Goal: Information Seeking & Learning: Learn about a topic

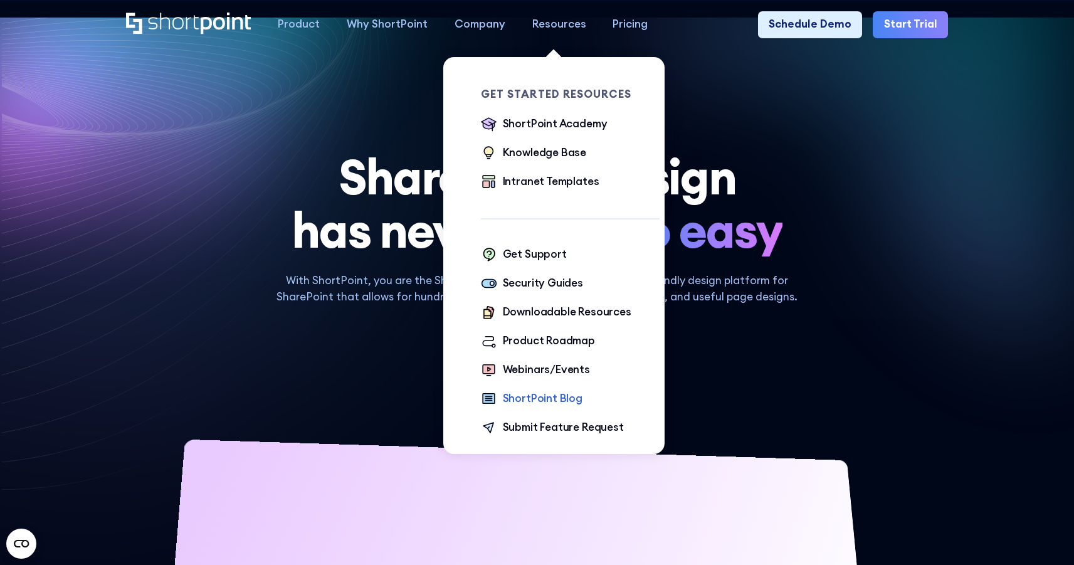
click at [554, 397] on div "ShortPoint Blog" at bounding box center [543, 399] width 80 height 16
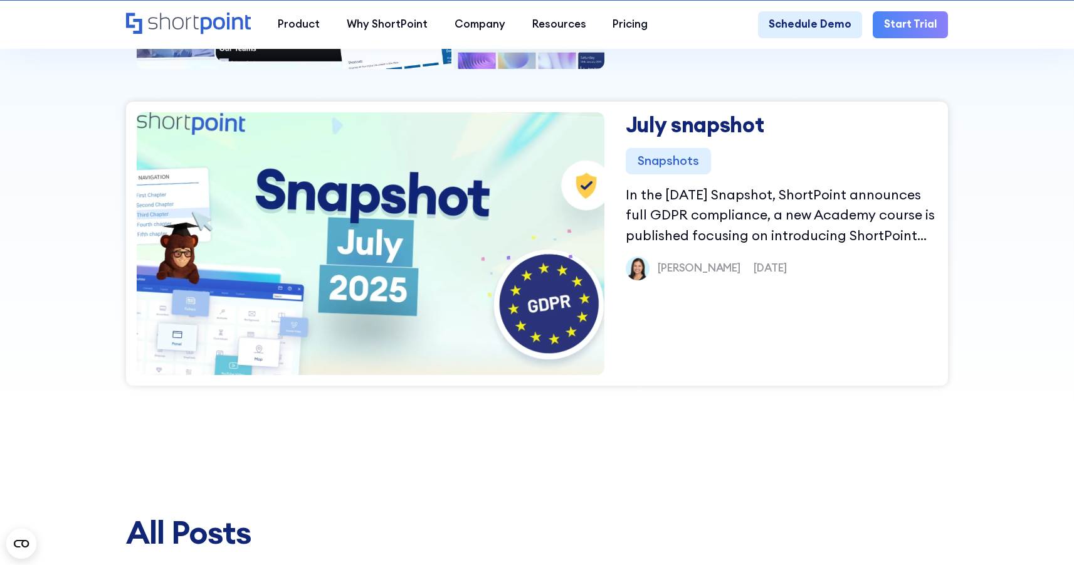
scroll to position [746, 0]
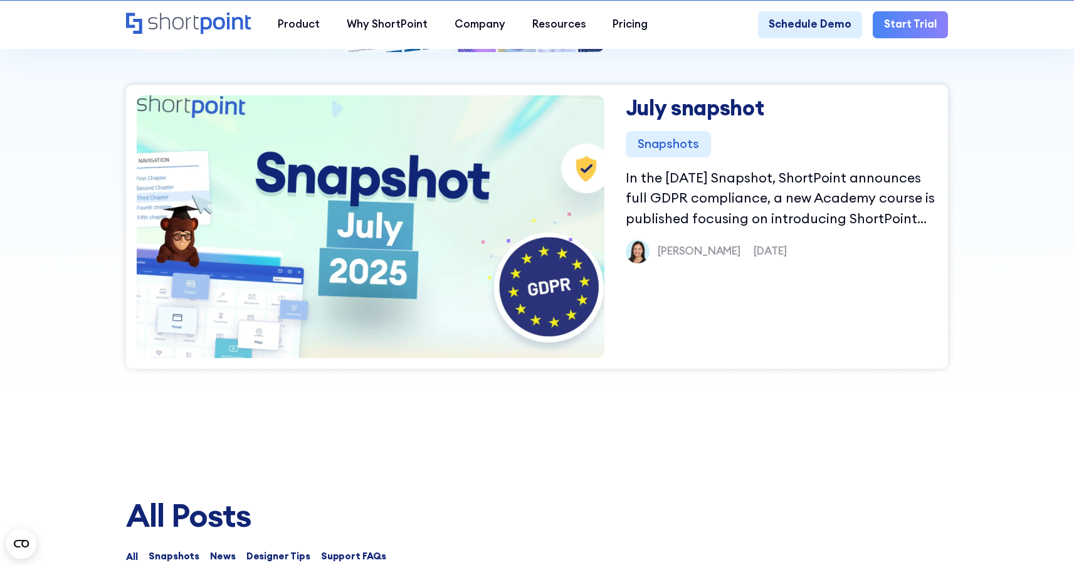
click at [425, 227] on img at bounding box center [371, 227] width 536 height 314
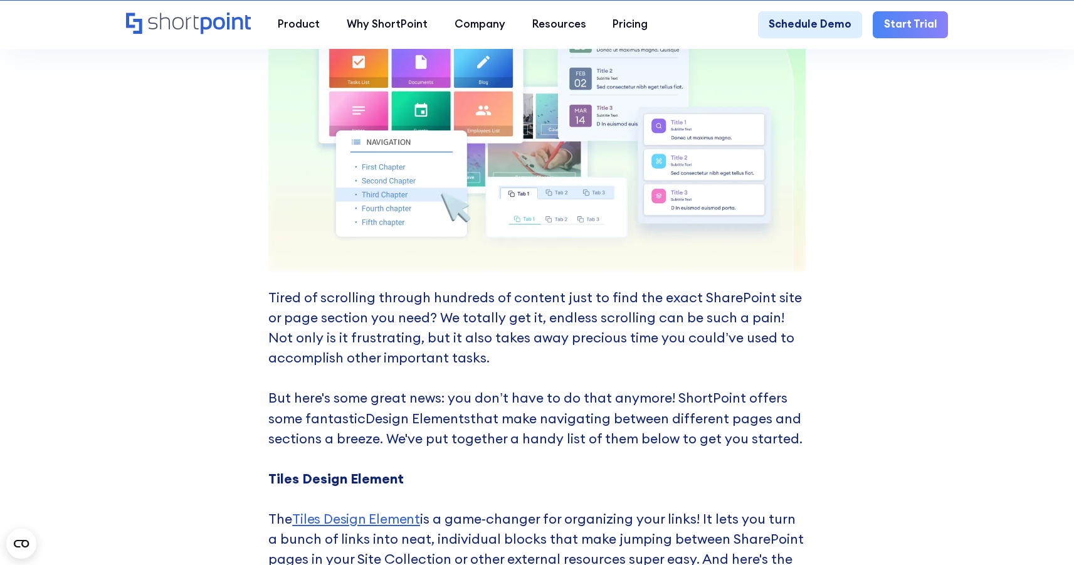
scroll to position [4230, 0]
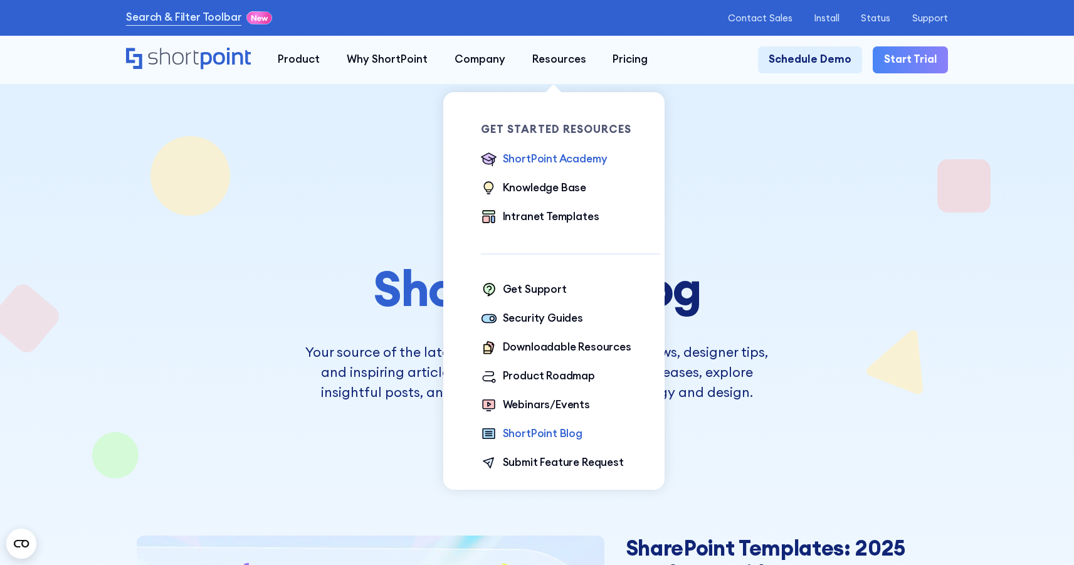
click at [556, 159] on div "ShortPoint Academy" at bounding box center [555, 159] width 105 height 16
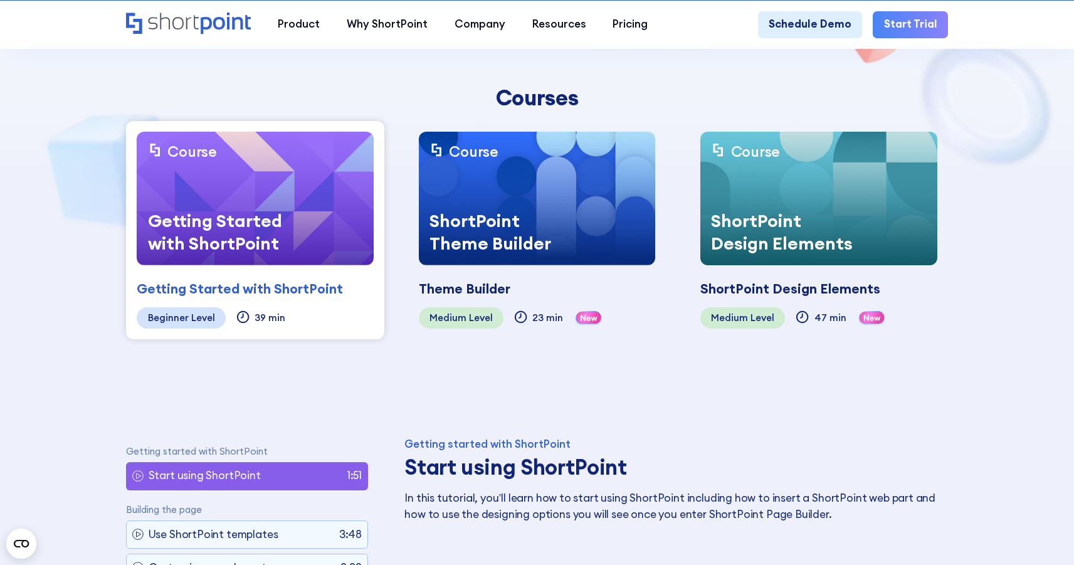
scroll to position [324, 0]
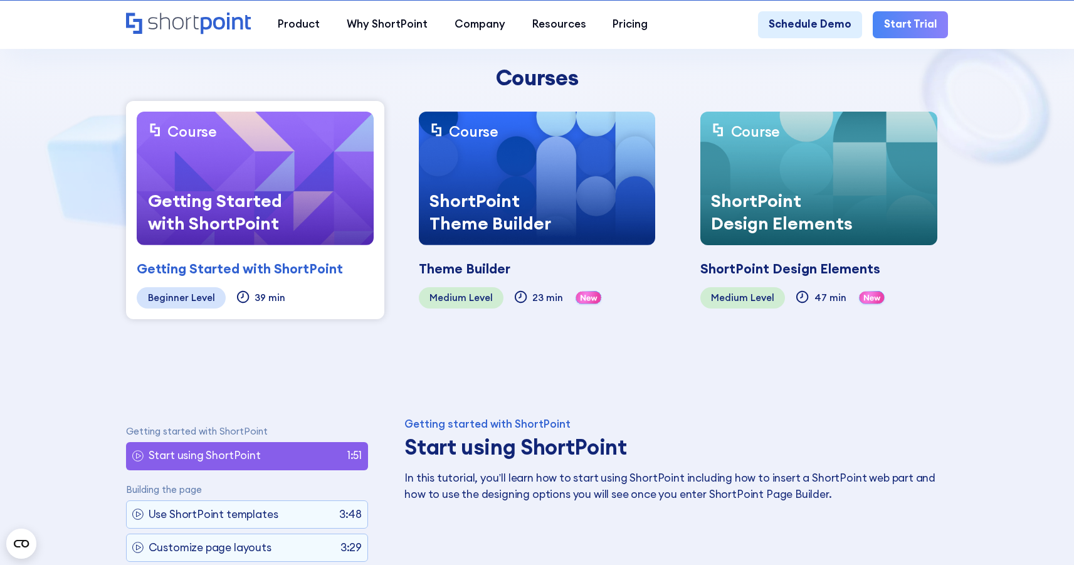
click at [561, 218] on div "ShortPoint Theme Builder" at bounding box center [503, 212] width 169 height 67
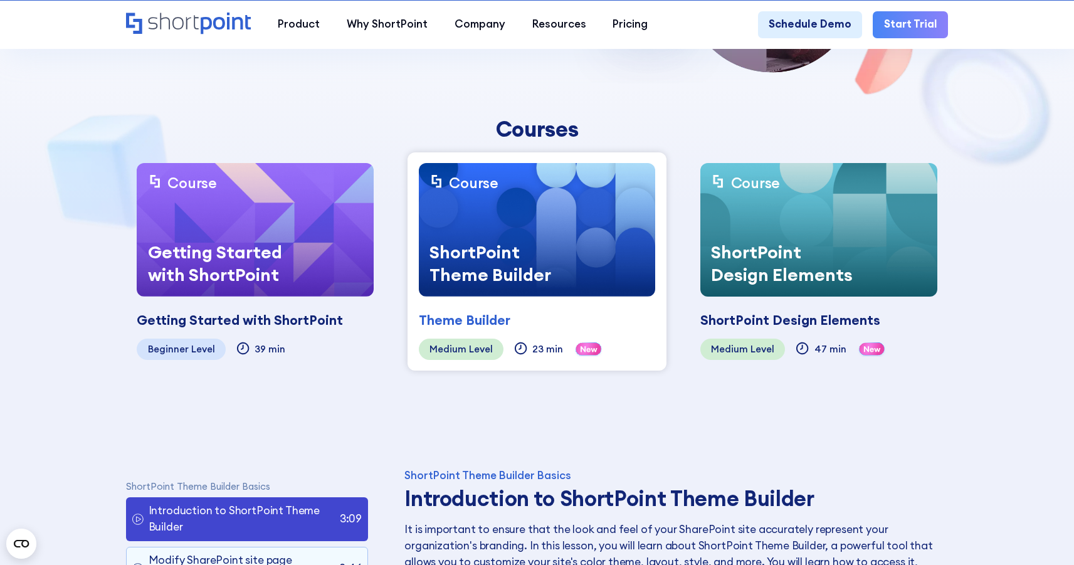
scroll to position [310, 0]
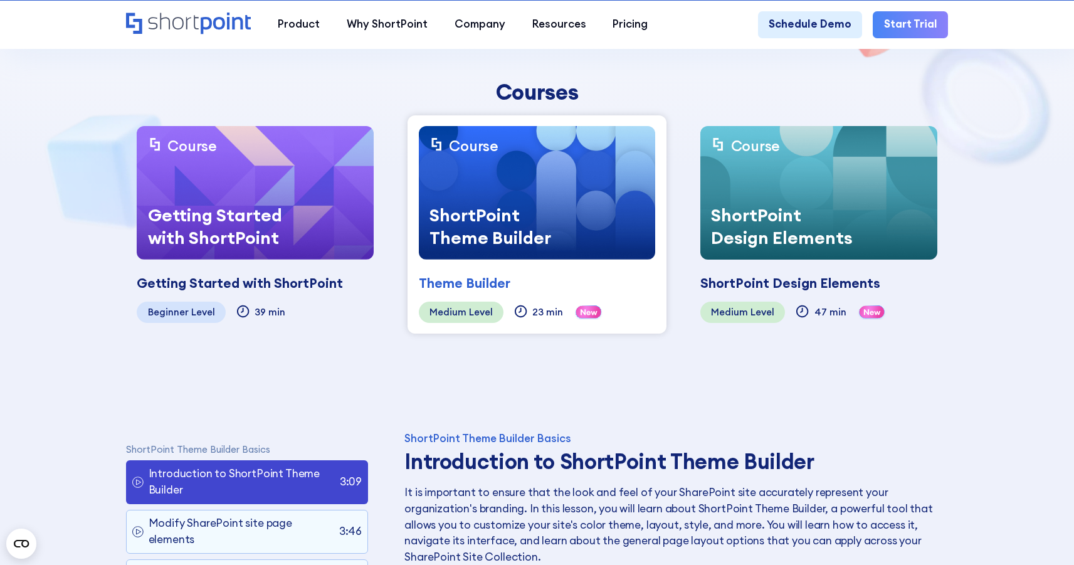
click at [837, 213] on div "ShortPoint Design Elements" at bounding box center [784, 226] width 169 height 67
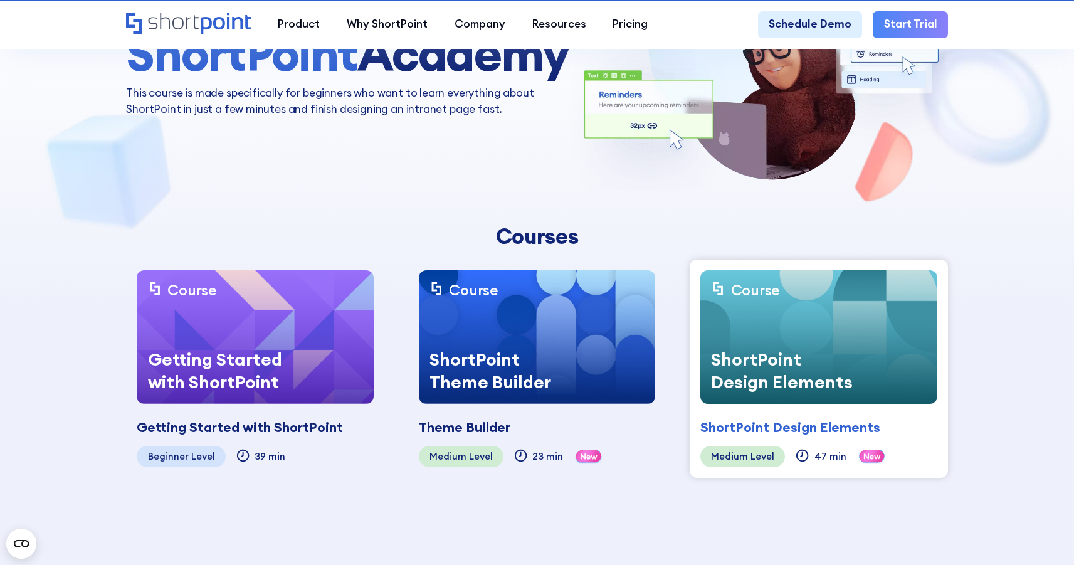
scroll to position [132, 0]
